Goal: Task Accomplishment & Management: Manage account settings

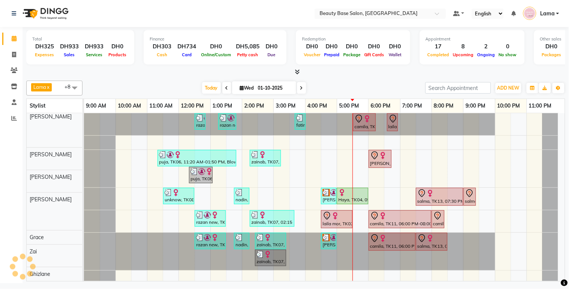
scroll to position [47, 0]
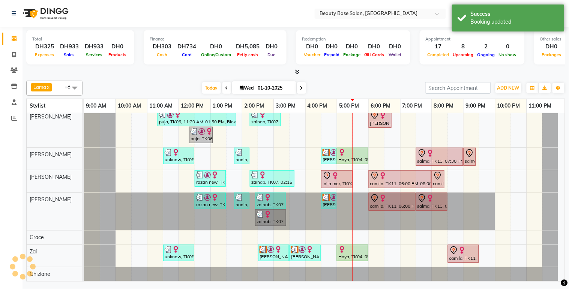
click at [382, 200] on div "camila, TK11, 06:00 PM-07:30 PM, Gel Refill" at bounding box center [392, 202] width 45 height 16
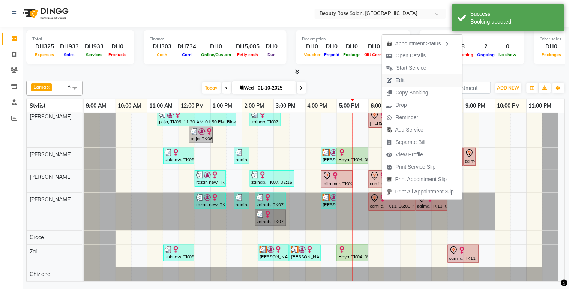
click at [406, 83] on span "Edit" at bounding box center [395, 80] width 27 height 12
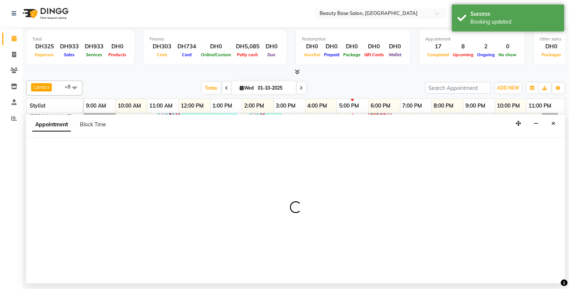
select select "tentative"
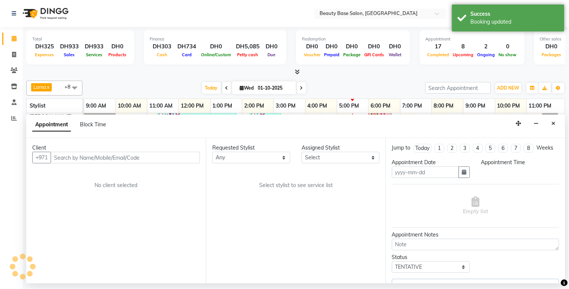
type input "01-10-2025"
select select "1050"
select select "31342"
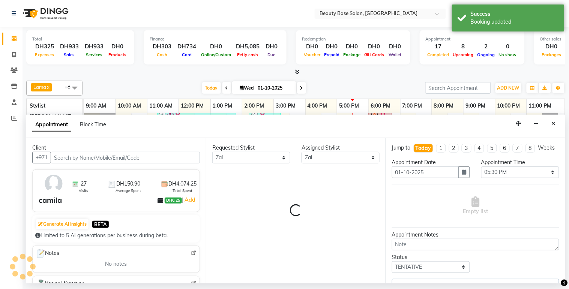
select select "1223"
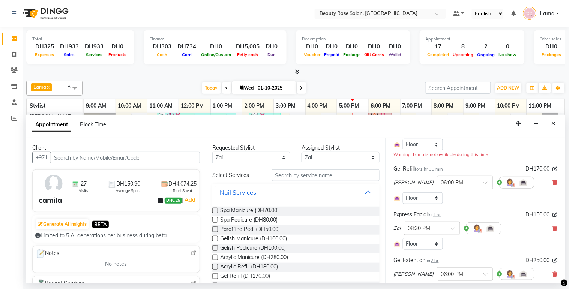
scroll to position [77, 0]
click at [553, 186] on icon at bounding box center [555, 183] width 5 height 5
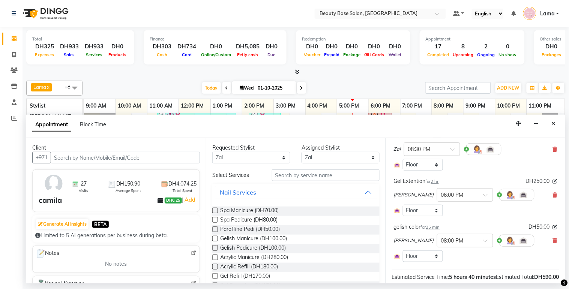
scroll to position [119, 0]
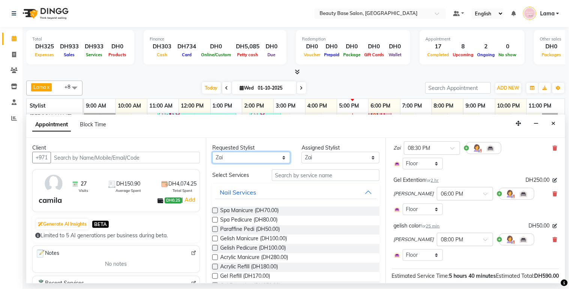
click at [269, 159] on select "Any [PERSON_NAME] [PERSON_NAME] [PERSON_NAME] [PERSON_NAME] [PERSON_NAME] [MEDI…" at bounding box center [251, 158] width 78 height 12
select select "17496"
click at [212, 152] on select "Any [PERSON_NAME] [PERSON_NAME] [PERSON_NAME] [PERSON_NAME] [PERSON_NAME] [MEDI…" at bounding box center [251, 158] width 78 height 12
select select "17496"
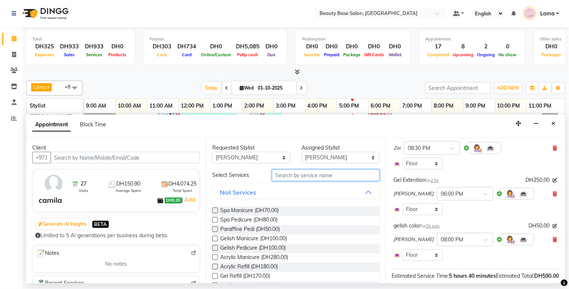
click at [302, 177] on input "text" at bounding box center [326, 176] width 108 height 12
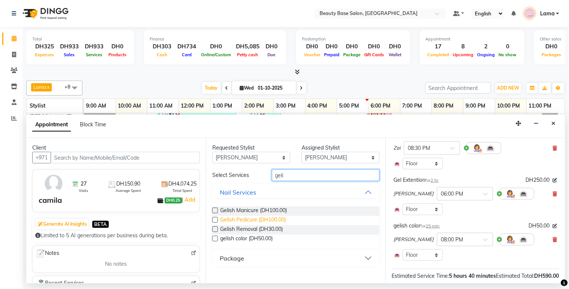
type input "geli"
click at [268, 220] on span "Gelish Pedicure (DH100.00)" at bounding box center [253, 220] width 66 height 9
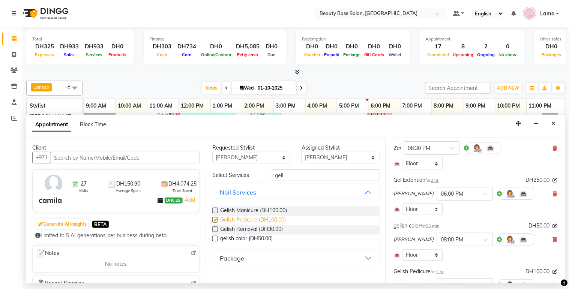
checkbox input "false"
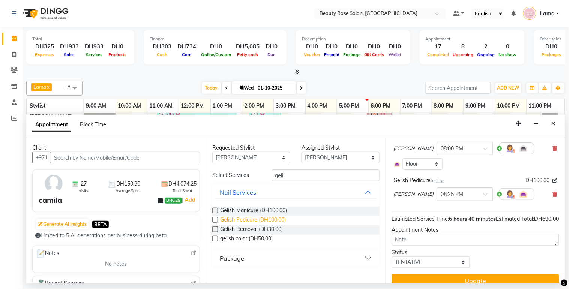
scroll to position [215, 0]
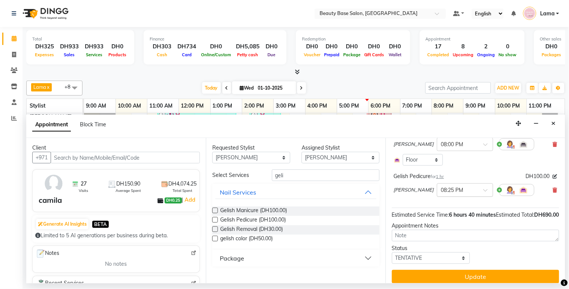
click at [441, 194] on input "text" at bounding box center [457, 190] width 33 height 8
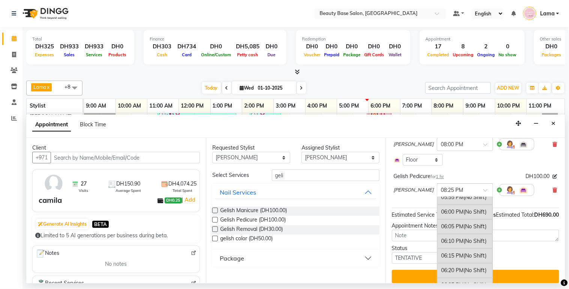
scroll to position [1395, 0]
click at [438, 222] on div "06:00 PM (No Shift)" at bounding box center [465, 214] width 56 height 15
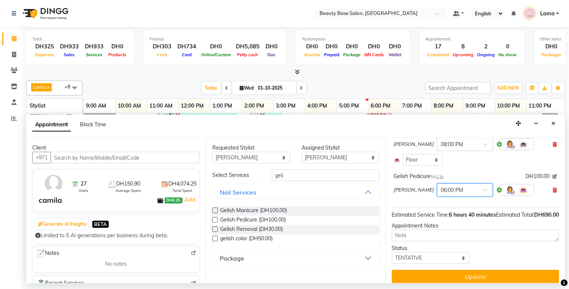
scroll to position [243, 0]
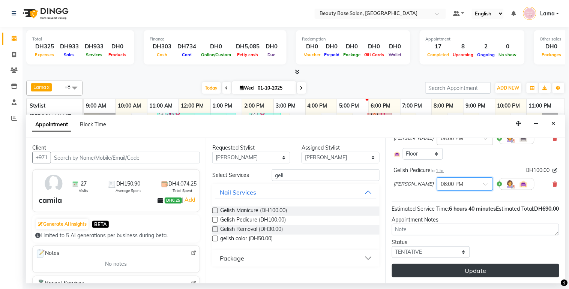
click at [475, 272] on button "Update" at bounding box center [475, 271] width 167 height 14
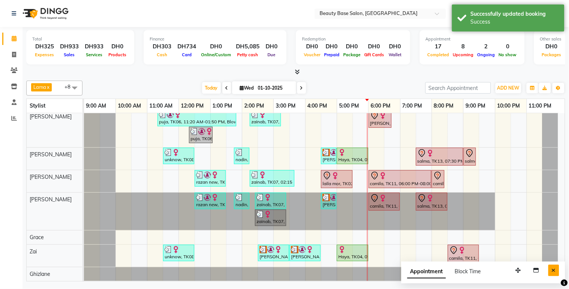
click at [555, 271] on icon "Close" at bounding box center [554, 270] width 4 height 5
